Goal: Task Accomplishment & Management: Complete application form

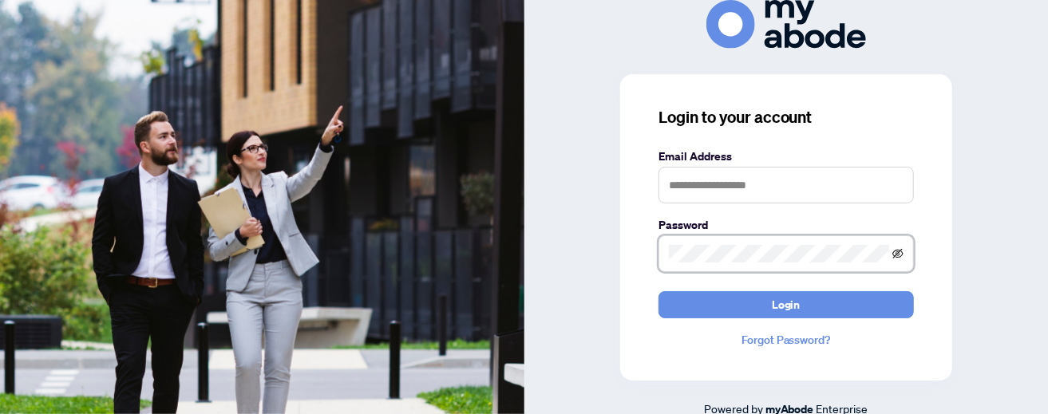
click at [898, 255] on icon "eye-invisible" at bounding box center [897, 253] width 11 height 11
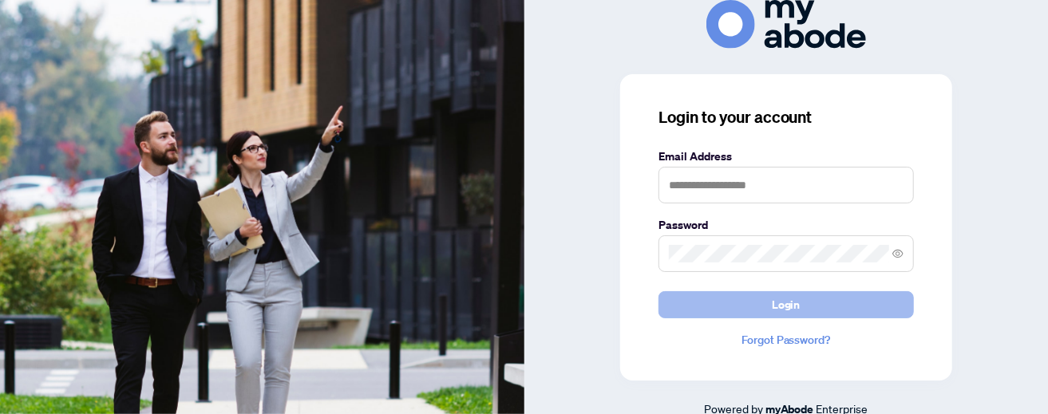
click at [764, 304] on button "Login" at bounding box center [785, 304] width 255 height 27
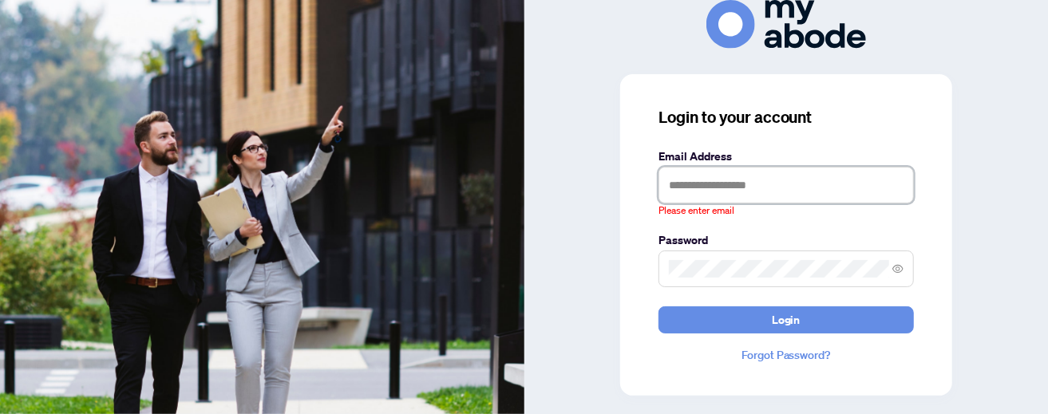
click at [688, 181] on input "text" at bounding box center [785, 185] width 255 height 37
type input "**********"
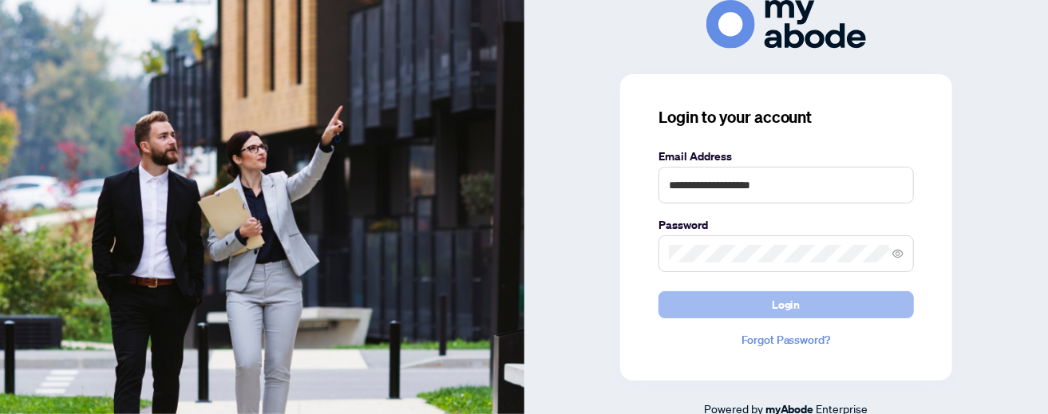
click at [783, 311] on span "Login" at bounding box center [785, 305] width 29 height 26
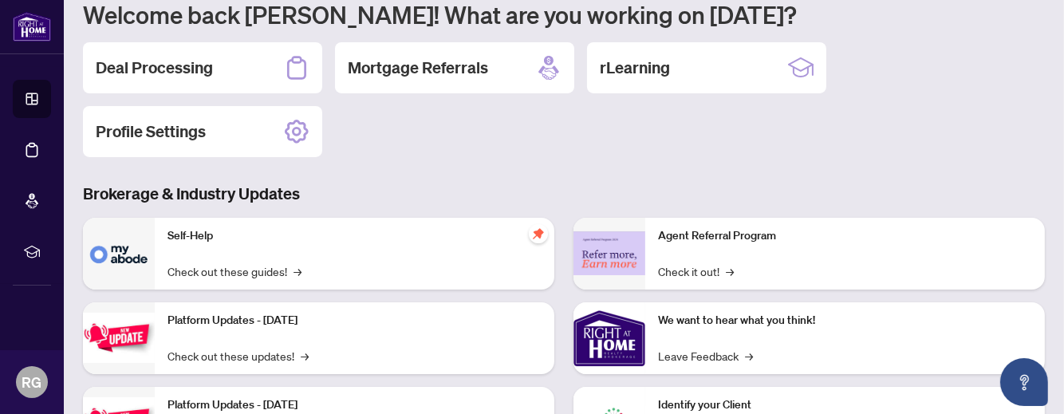
scroll to position [120, 0]
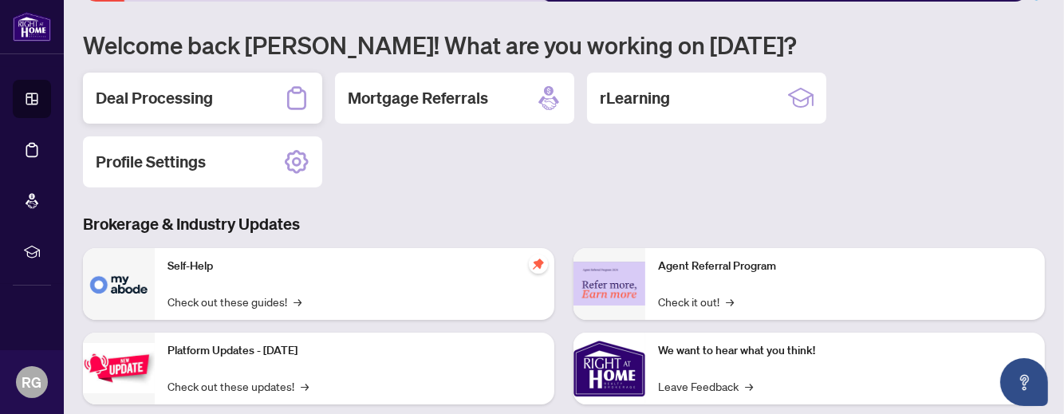
click at [178, 93] on h2 "Deal Processing" at bounding box center [154, 98] width 117 height 22
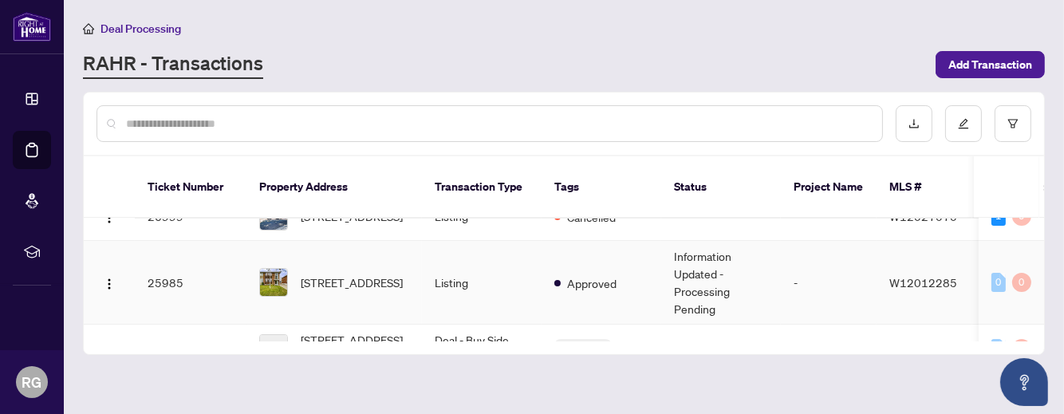
scroll to position [99, 0]
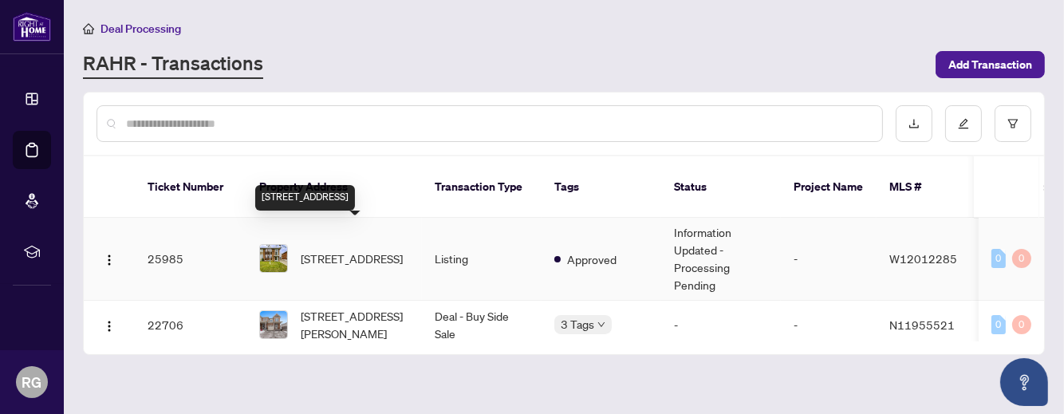
click at [351, 250] on span "[STREET_ADDRESS]" at bounding box center [352, 259] width 102 height 18
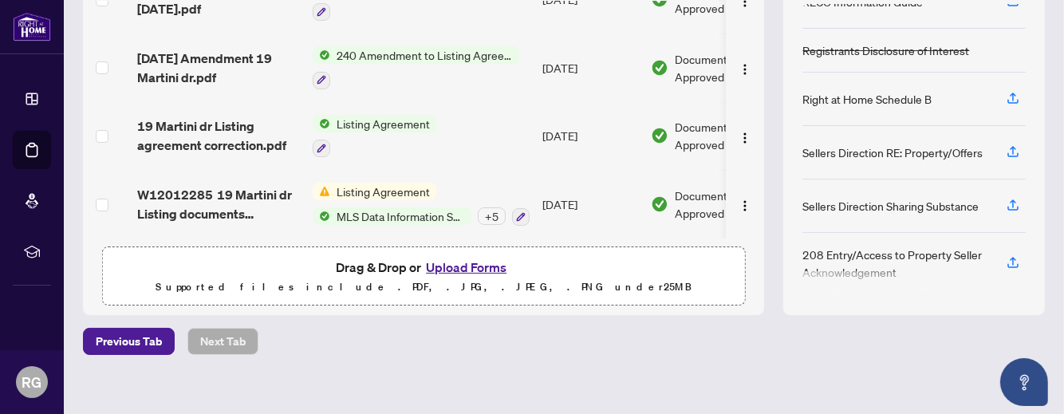
scroll to position [275, 0]
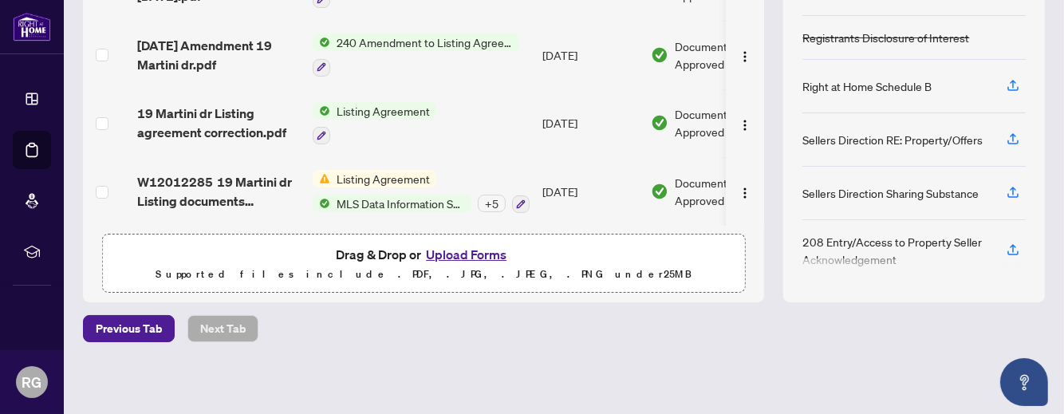
click at [432, 250] on button "Upload Forms" at bounding box center [466, 254] width 90 height 21
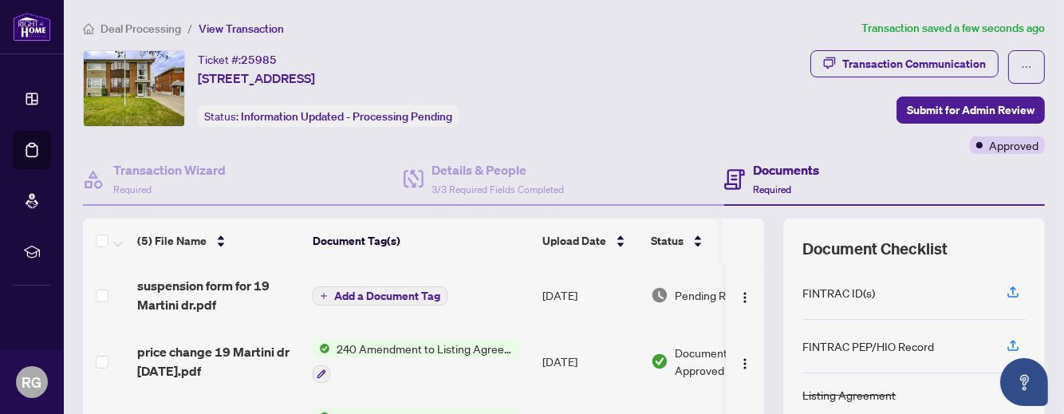
scroll to position [99, 0]
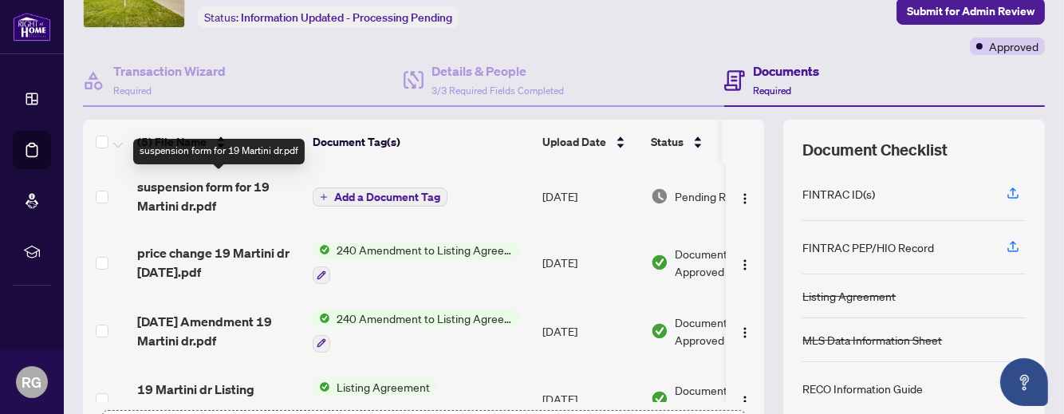
click at [230, 185] on span "suspension form for 19 Martini dr.pdf" at bounding box center [218, 196] width 163 height 38
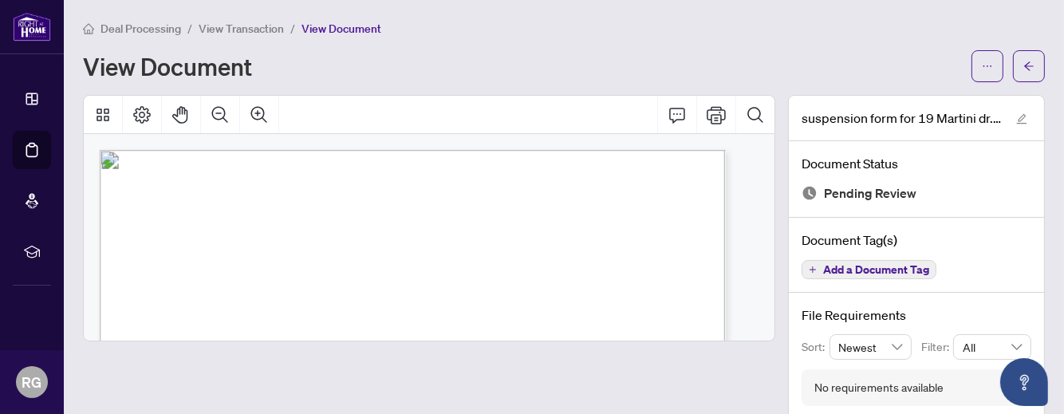
click at [167, 28] on span "Deal Processing" at bounding box center [141, 29] width 81 height 14
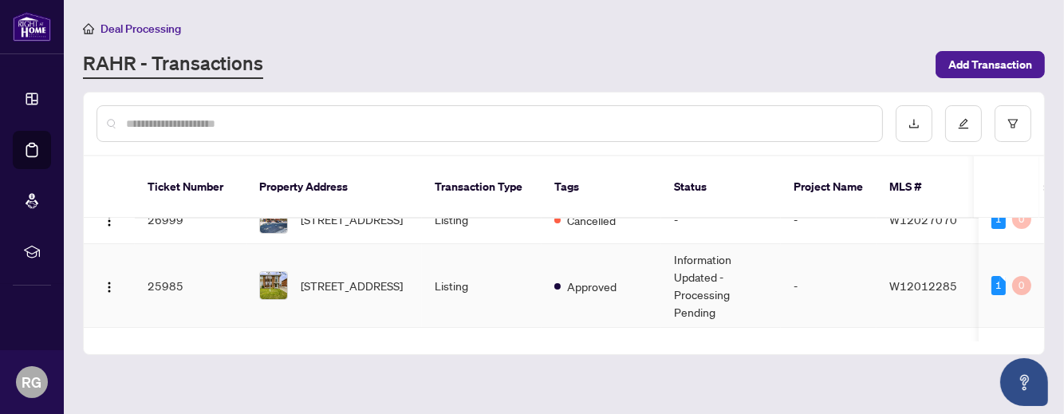
scroll to position [99, 0]
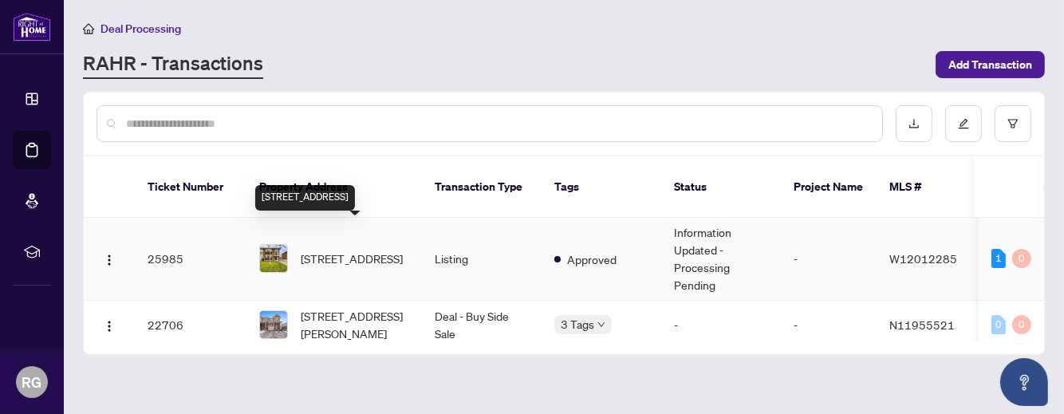
click at [364, 250] on span "[STREET_ADDRESS]" at bounding box center [352, 259] width 102 height 18
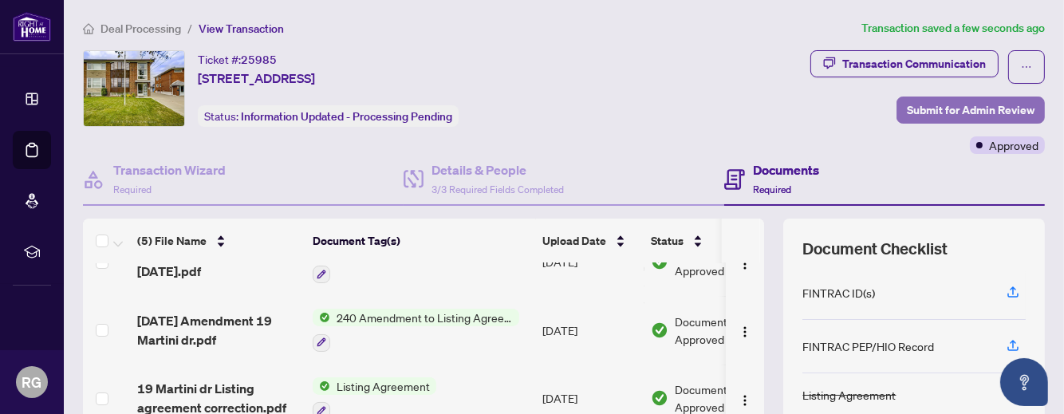
click at [933, 107] on span "Submit for Admin Review" at bounding box center [971, 110] width 128 height 26
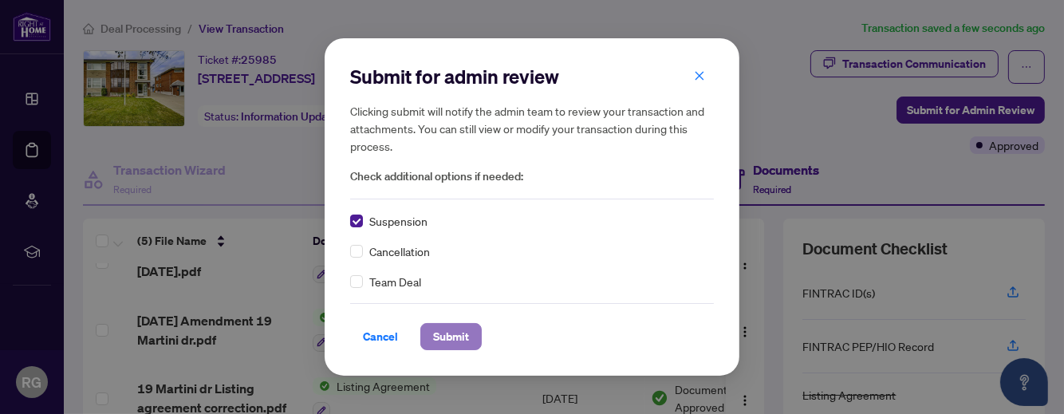
click at [456, 333] on span "Submit" at bounding box center [451, 337] width 36 height 26
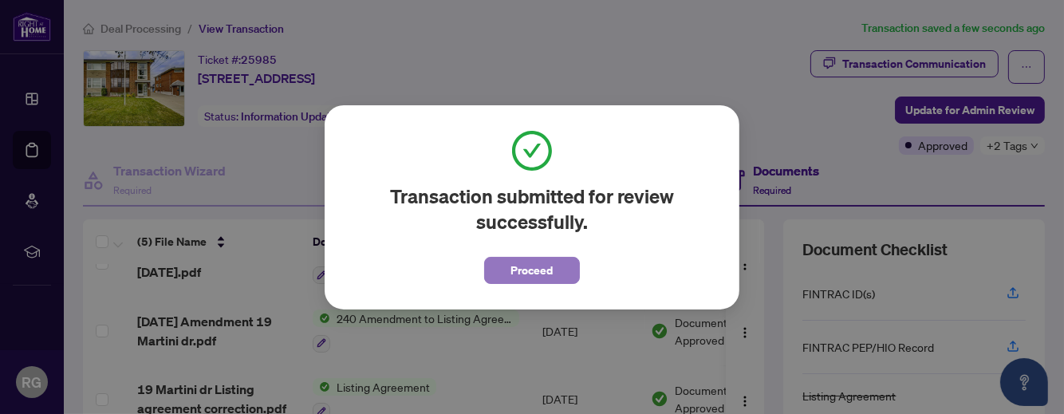
click at [539, 268] on span "Proceed" at bounding box center [532, 271] width 42 height 26
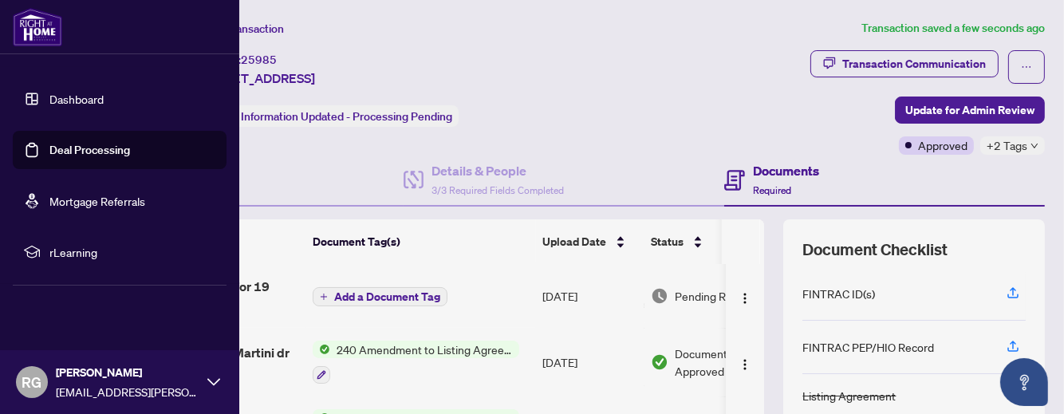
click at [36, 381] on span "RG" at bounding box center [32, 382] width 20 height 22
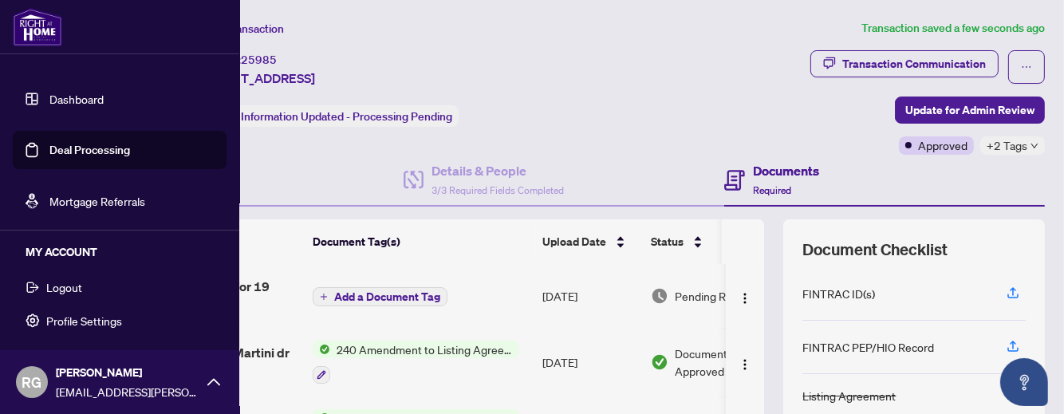
click at [59, 286] on span "Logout" at bounding box center [64, 287] width 36 height 26
